Goal: Task Accomplishment & Management: Manage account settings

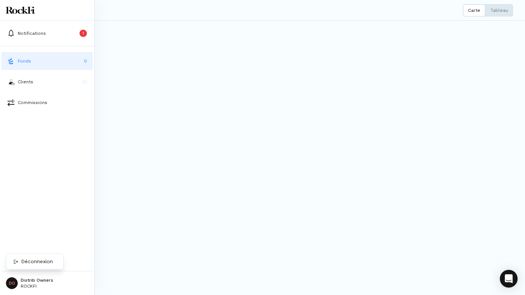
click at [12, 281] on html "Notifications 1 Fonds 0 Clients 22 Commissions DO Distrib Owners ROCKFI Fonds C…" at bounding box center [262, 147] width 525 height 295
click at [35, 262] on p "Déconnexion" at bounding box center [37, 262] width 32 height 8
